Goal: Transaction & Acquisition: Subscribe to service/newsletter

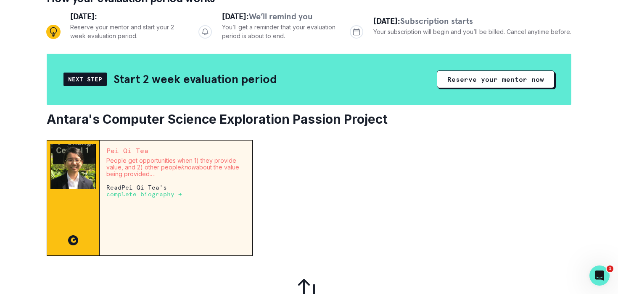
scroll to position [84, 0]
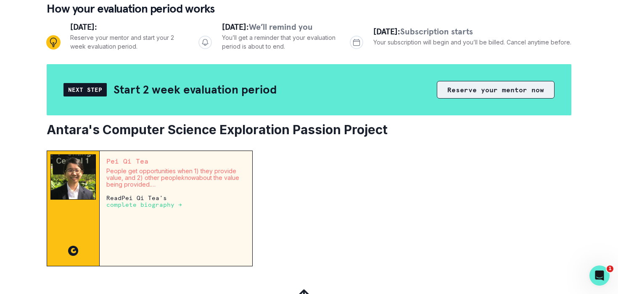
click at [514, 91] on button "Reserve your mentor now" at bounding box center [495, 90] width 118 height 18
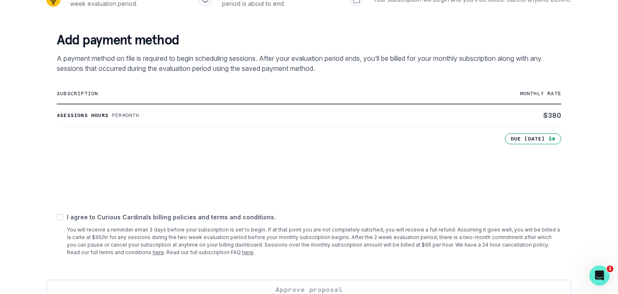
scroll to position [142, 0]
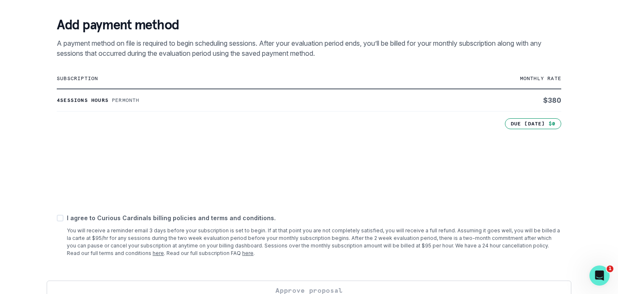
click at [60, 218] on span at bounding box center [60, 218] width 7 height 7
click at [57, 218] on input "checkbox" at bounding box center [56, 218] width 0 height 0
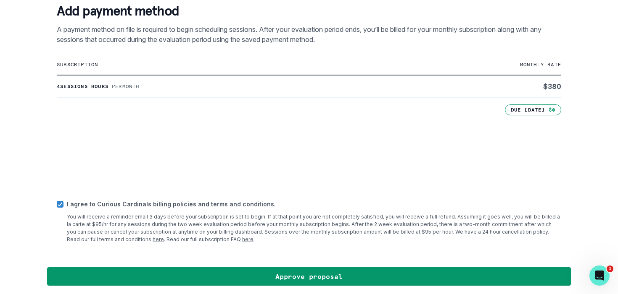
scroll to position [158, 0]
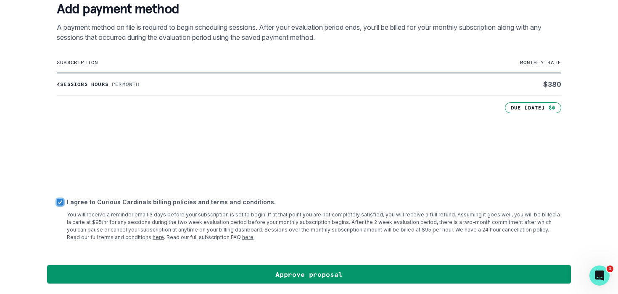
click at [56, 202] on input "checkbox" at bounding box center [56, 202] width 0 height 0
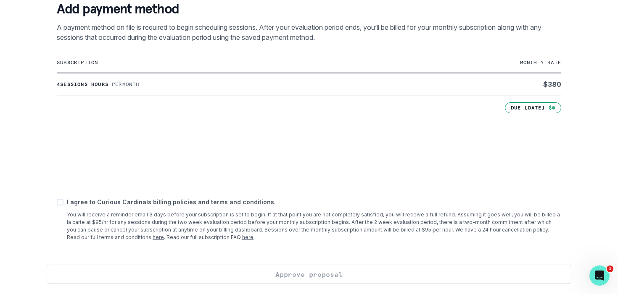
click at [64, 198] on div "I agree to Curious Cardinals billing policies and terms and conditions. You wil…" at bounding box center [309, 220] width 504 height 44
click at [61, 201] on span at bounding box center [60, 202] width 7 height 7
click at [57, 202] on input "checkbox" at bounding box center [56, 202] width 0 height 0
checkbox input "true"
click at [294, 276] on button "Approve proposal" at bounding box center [309, 274] width 524 height 19
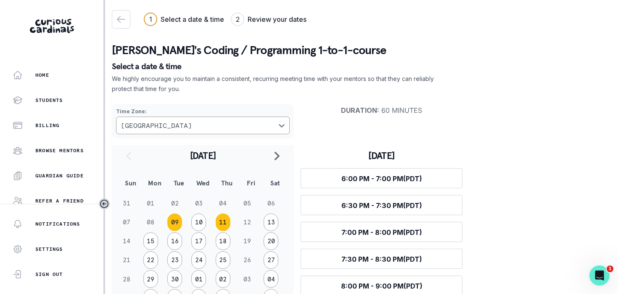
click at [221, 220] on button "11" at bounding box center [223, 223] width 15 height 18
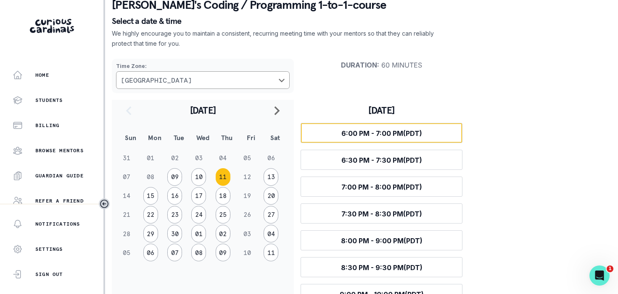
scroll to position [66, 0]
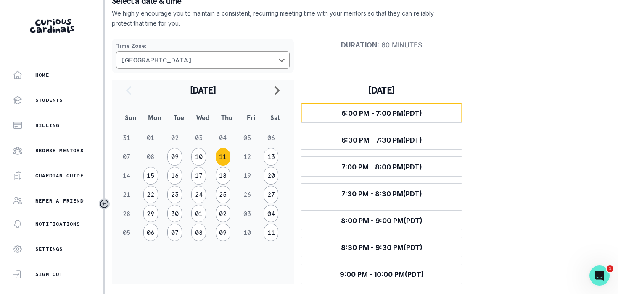
click at [420, 116] on span "6:00 PM - 7:00 PM (PDT)" at bounding box center [381, 113] width 81 height 8
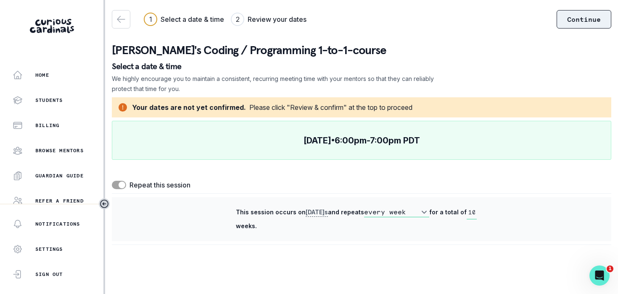
click at [569, 23] on button "Continue" at bounding box center [583, 19] width 55 height 18
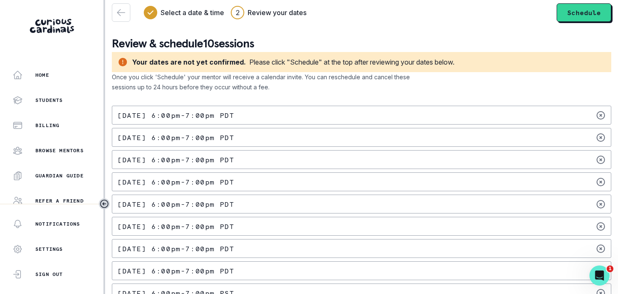
scroll to position [6, 0]
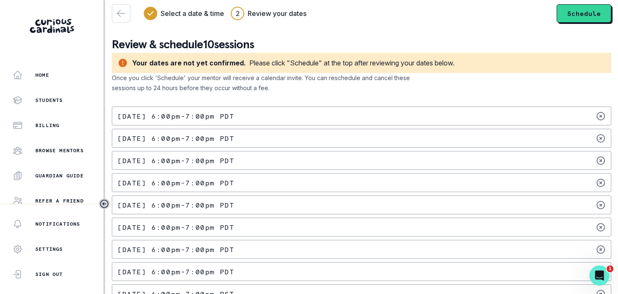
click at [234, 121] on div "[DATE] 6:00pm - 7:00pm PDT" at bounding box center [361, 116] width 499 height 19
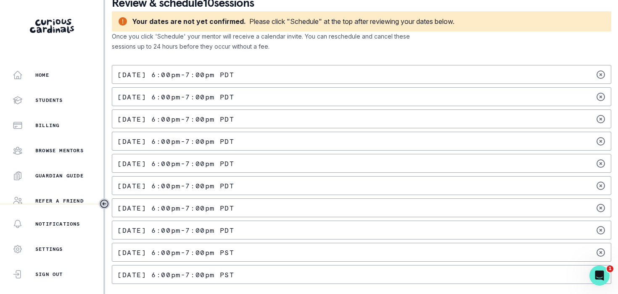
scroll to position [0, 0]
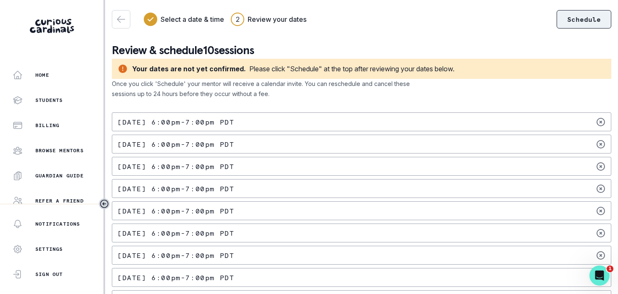
click at [576, 18] on button "Schedule" at bounding box center [583, 19] width 55 height 18
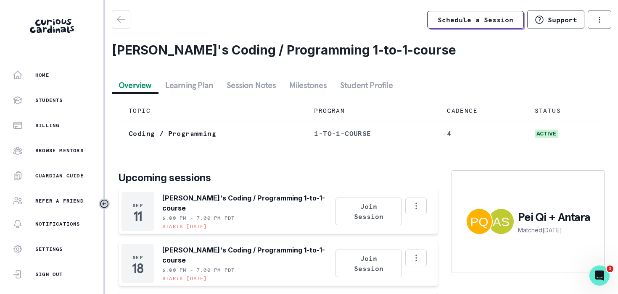
click at [59, 31] on img at bounding box center [52, 26] width 44 height 14
